Goal: Task Accomplishment & Management: Complete application form

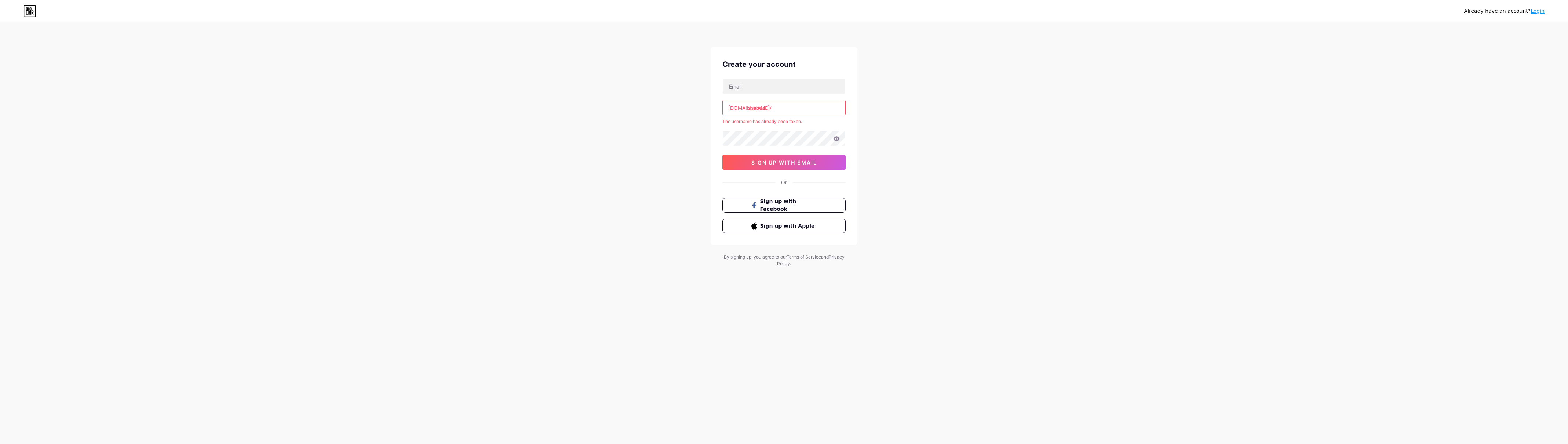
click at [785, 104] on input "dsadas" at bounding box center [783, 108] width 122 height 15
type input "dsadasddddd"
click at [609, 182] on div "Already have an account? Login Create your account [DOMAIN_NAME]/ dsadasddddd 0…" at bounding box center [784, 140] width 1568 height 281
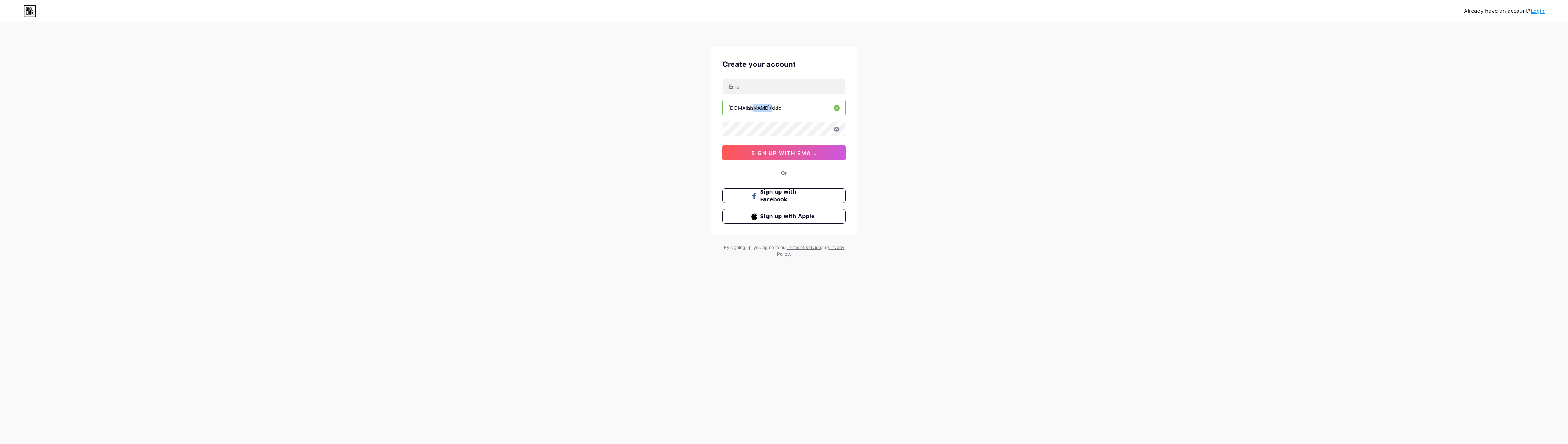
drag, startPoint x: 745, startPoint y: 108, endPoint x: 709, endPoint y: 108, distance: 36.0
click at [710, 108] on div "Already have an account? Login Create your account [DOMAIN_NAME]/ dsadasddddd 0…" at bounding box center [784, 140] width 1568 height 281
copy div "/"
drag, startPoint x: 729, startPoint y: 108, endPoint x: 745, endPoint y: 107, distance: 16.0
click at [745, 107] on div "[DOMAIN_NAME]/" at bounding box center [749, 108] width 43 height 8
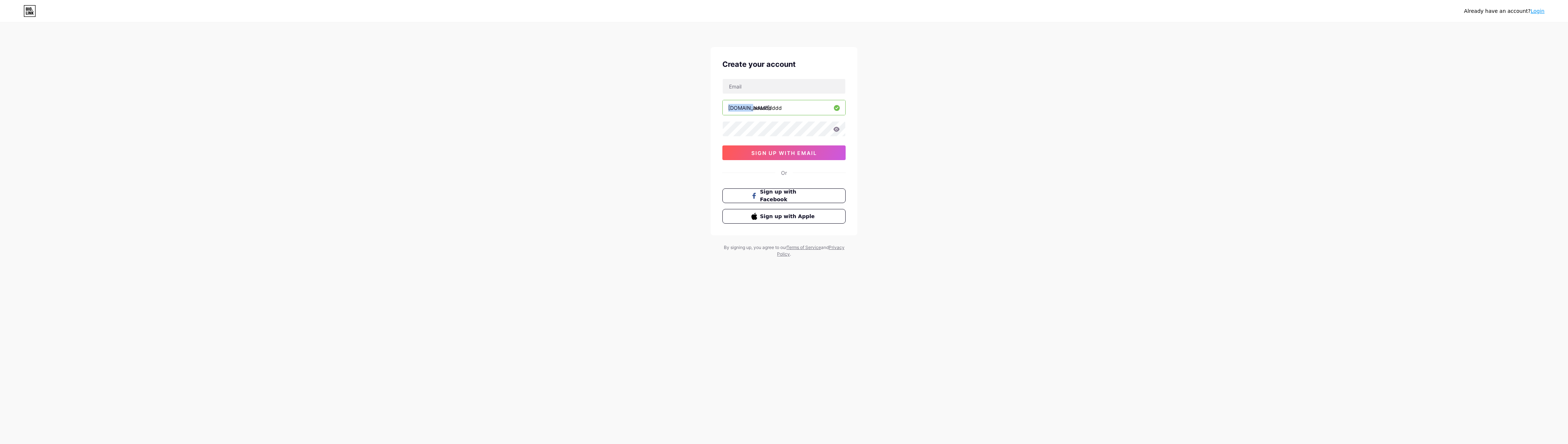
copy div "[DOMAIN_NAME]"
